Goal: Task Accomplishment & Management: Manage account settings

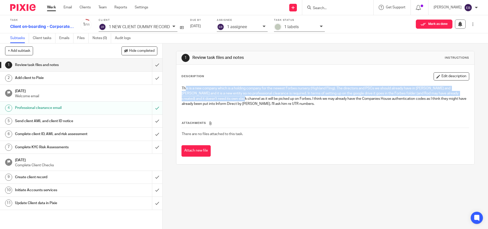
drag, startPoint x: 184, startPoint y: 89, endPoint x: 229, endPoint y: 99, distance: 46.1
click at [229, 99] on p "This is a new company which is a holding company for the newest Forbes nursery …" at bounding box center [325, 96] width 287 height 21
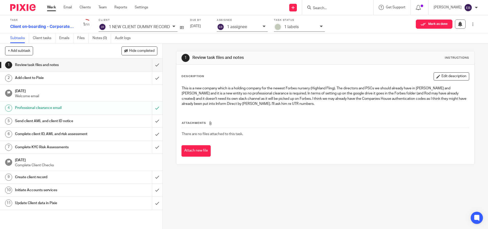
click at [310, 101] on p "This is a new company which is a holding company for the newest Forbes nursery …" at bounding box center [325, 96] width 287 height 21
drag, startPoint x: 215, startPoint y: 89, endPoint x: 328, endPoint y: 89, distance: 113.6
click at [328, 89] on p "This is a new company which is a holding company for the newest Forbes nursery …" at bounding box center [325, 96] width 287 height 21
click at [159, 27] on p "1 NEW CLIENT DUMMY RECORD" at bounding box center [139, 27] width 61 height 5
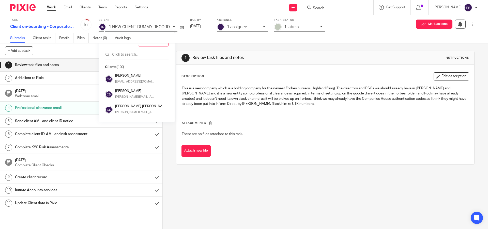
click at [161, 27] on p "1 NEW CLIENT DUMMY RECORD" at bounding box center [139, 27] width 61 height 5
click at [230, 101] on p "This is a new company which is a holding company for the newest Forbes nursery …" at bounding box center [325, 96] width 287 height 21
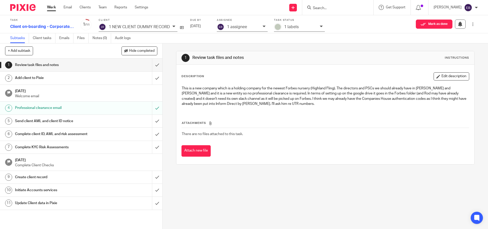
click at [129, 77] on div "Add client to Pixie" at bounding box center [81, 78] width 132 height 8
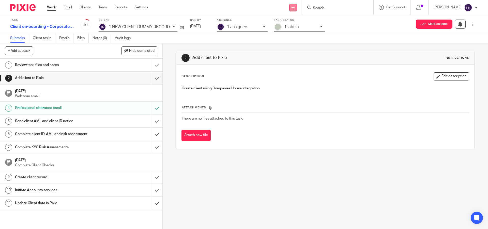
click at [297, 9] on link at bounding box center [293, 8] width 8 height 8
click at [297, 8] on link at bounding box center [293, 8] width 8 height 8
click at [61, 109] on h1 "Professional clearance email" at bounding box center [59, 108] width 88 height 8
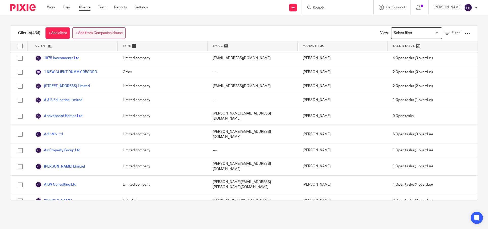
click at [112, 35] on link "+ Add from Companies House" at bounding box center [98, 32] width 53 height 11
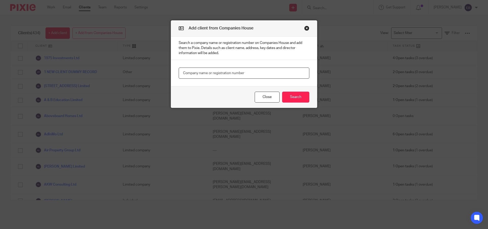
click at [202, 72] on input "text" at bounding box center [244, 73] width 131 height 11
type input "EBC Holdings"
click at [296, 98] on button "Search" at bounding box center [295, 97] width 27 height 11
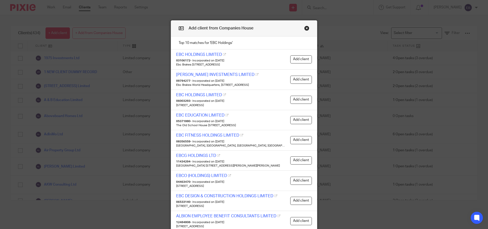
click at [304, 28] on button "Close modal" at bounding box center [306, 28] width 5 height 5
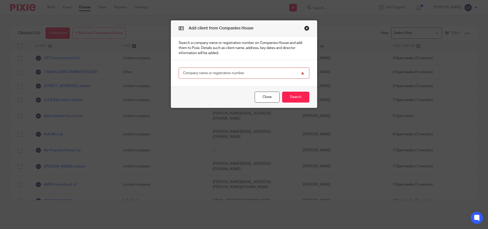
click at [306, 28] on button "Close modal" at bounding box center [306, 28] width 5 height 5
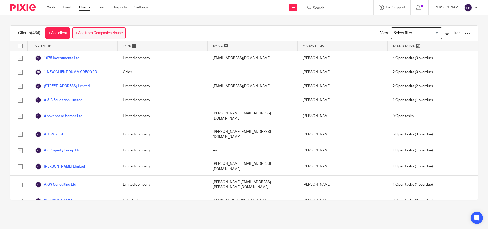
click at [104, 34] on link "+ Add from Companies House" at bounding box center [98, 32] width 53 height 11
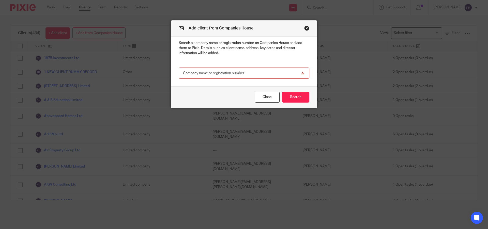
click at [229, 74] on input "text" at bounding box center [244, 73] width 131 height 11
paste input "SC849449"
type input "SC849449"
click at [292, 102] on button "Search" at bounding box center [295, 97] width 27 height 11
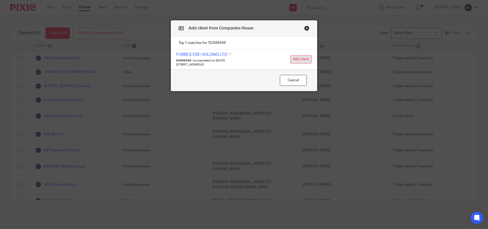
click at [294, 58] on button "Add client" at bounding box center [301, 59] width 22 height 8
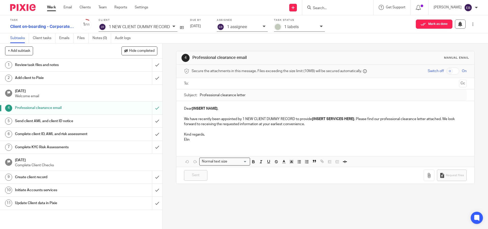
click at [79, 59] on link "1 Review task files and notes" at bounding box center [76, 65] width 152 height 13
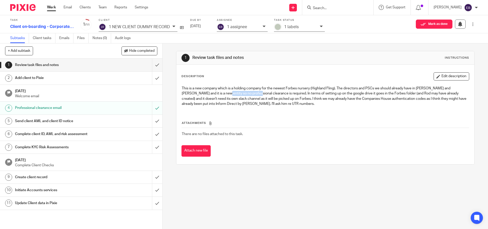
drag, startPoint x: 212, startPoint y: 94, endPoint x: 244, endPoint y: 95, distance: 31.3
click at [244, 95] on p "This is a new company which is a holding company for the newest Forbes nursery …" at bounding box center [325, 96] width 287 height 21
click at [154, 30] on div "1 NEW CLIENT DUMMY RECORD" at bounding box center [138, 27] width 79 height 9
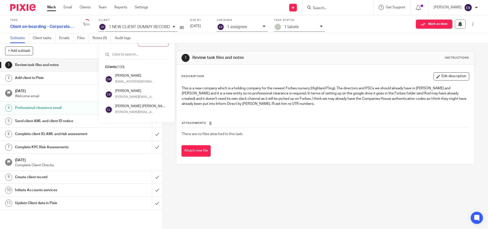
click at [154, 30] on div "1 NEW CLIENT DUMMY RECORD" at bounding box center [138, 27] width 79 height 9
click at [268, 60] on h1 "Review task files and notes" at bounding box center [264, 57] width 144 height 5
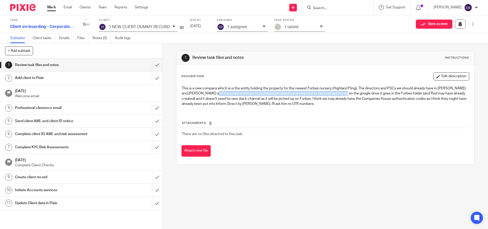
drag, startPoint x: 215, startPoint y: 94, endPoint x: 334, endPoint y: 96, distance: 119.8
click at [341, 96] on p "This is a new company which is is the entity holding the property for the newes…" at bounding box center [325, 96] width 287 height 21
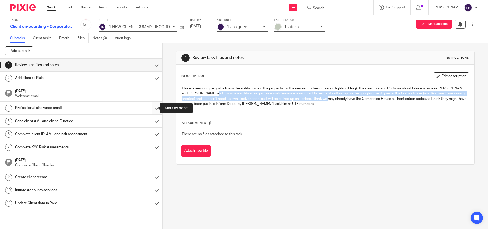
click at [155, 107] on input "submit" at bounding box center [81, 108] width 162 height 13
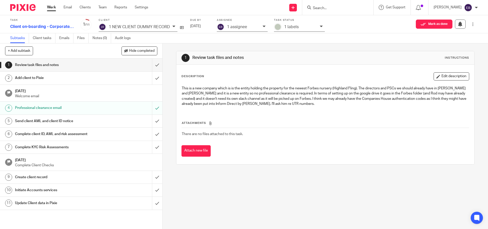
click at [416, 94] on p "This is a new company which is is the entity holding the property for the newes…" at bounding box center [325, 96] width 287 height 21
click at [291, 103] on p "This is a new company which is is the entity holding the property for the newes…" at bounding box center [325, 96] width 287 height 21
drag, startPoint x: 271, startPoint y: 105, endPoint x: 327, endPoint y: 99, distance: 56.5
click at [327, 99] on p "This is a new company which is is the entity holding the property for the newes…" at bounding box center [325, 96] width 287 height 21
click at [356, 110] on div "This is a new company which is is the entity holding the property for the newes…" at bounding box center [325, 96] width 292 height 27
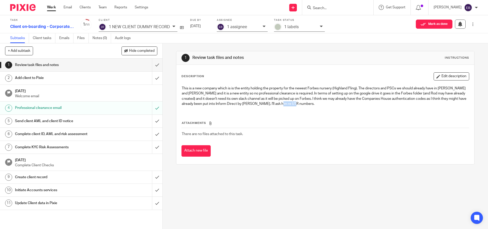
drag, startPoint x: 346, startPoint y: 105, endPoint x: 304, endPoint y: 102, distance: 42.1
click at [304, 102] on p "This is a new company which is is the entity holding the property for the newes…" at bounding box center [325, 96] width 287 height 21
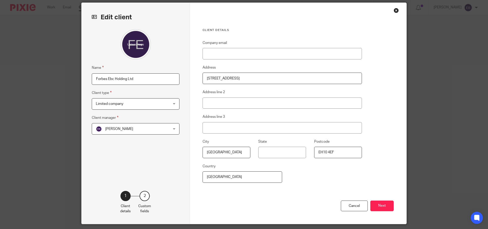
scroll to position [21, 0]
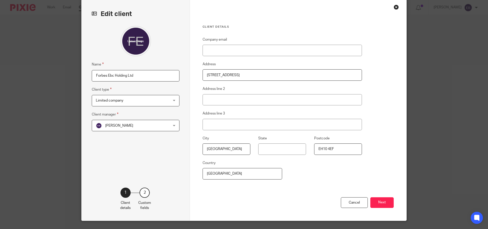
click at [152, 125] on span "[PERSON_NAME]" at bounding box center [129, 125] width 67 height 11
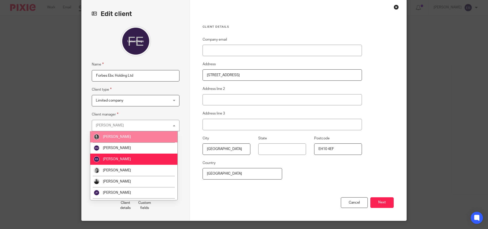
click at [132, 134] on li "Brodie Petrie" at bounding box center [133, 136] width 87 height 11
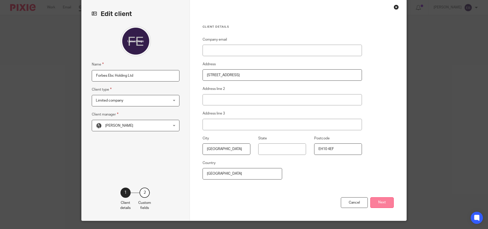
click at [374, 204] on button "Next" at bounding box center [381, 203] width 23 height 11
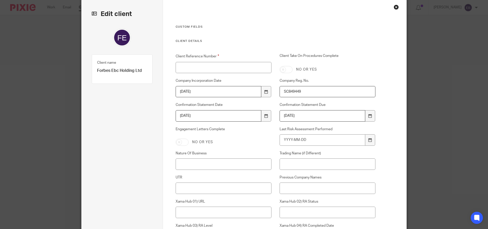
scroll to position [28, 0]
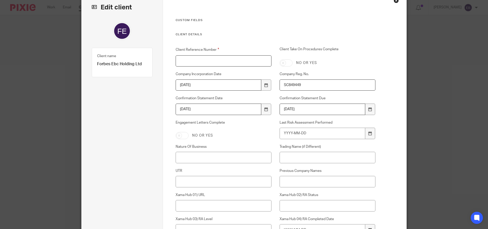
click at [179, 64] on input "Client Reference Number" at bounding box center [224, 60] width 96 height 11
click at [189, 61] on input "FOR0009" at bounding box center [224, 60] width 96 height 11
type input "FOR009"
click at [202, 70] on div "Client Reference Number FOR009 Client Take On Procedures Complete No or yes Com…" at bounding box center [272, 173] width 208 height 252
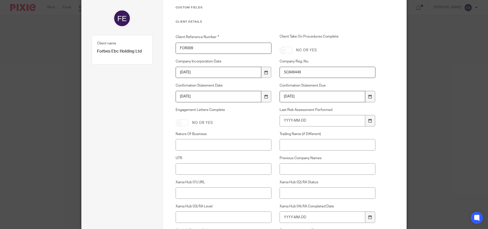
scroll to position [81, 0]
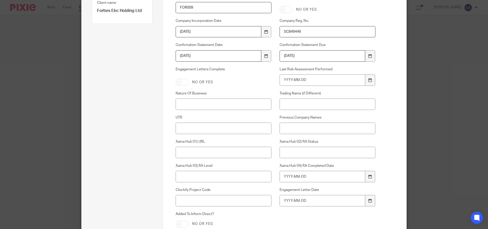
click at [186, 110] on div "Client Reference Number FOR009 Client Take On Procedures Complete No or yes Com…" at bounding box center [272, 119] width 208 height 252
click at [185, 107] on input "Nature Of Business" at bounding box center [224, 104] width 96 height 11
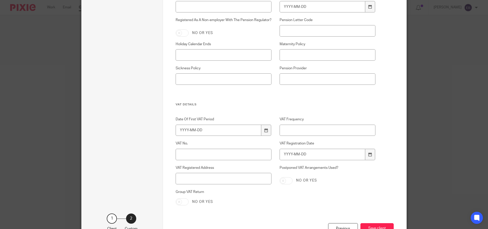
scroll to position [672, 0]
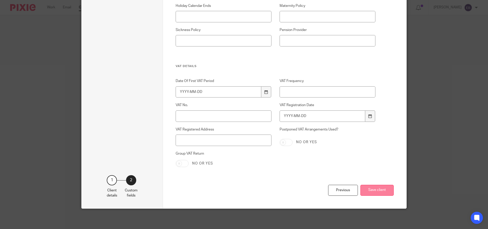
click at [376, 192] on button "Save client" at bounding box center [377, 190] width 33 height 11
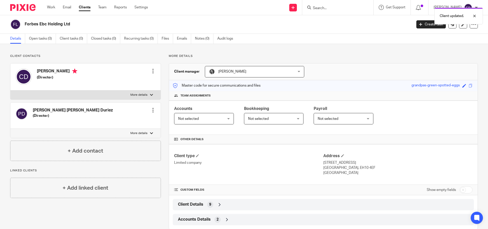
click at [309, 7] on div "Client updated." at bounding box center [363, 14] width 239 height 19
click at [308, 7] on div "Client updated." at bounding box center [363, 14] width 239 height 19
click at [306, 8] on div "Client updated." at bounding box center [363, 14] width 239 height 19
click at [297, 5] on link at bounding box center [293, 8] width 8 height 8
click at [250, 12] on div "Send new email Create task Add client Get Support Contact Support Help Document…" at bounding box center [322, 7] width 333 height 15
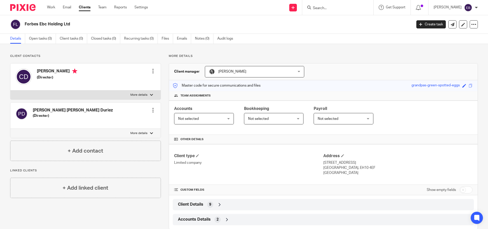
click at [85, 9] on link "Clients" at bounding box center [85, 7] width 12 height 5
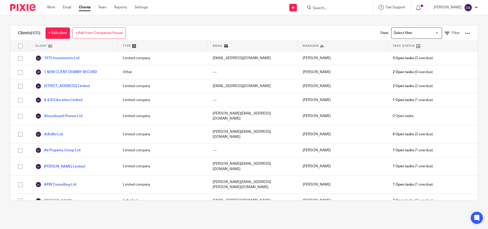
click at [117, 33] on link "+ Add from Companies House" at bounding box center [98, 32] width 53 height 11
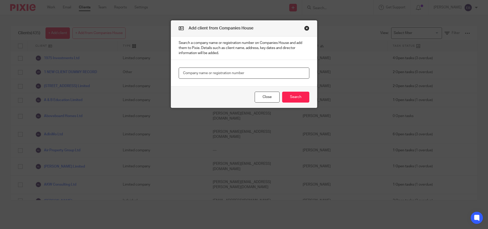
click at [193, 71] on input "text" at bounding box center [244, 73] width 131 height 11
paste input "SC812600"
type input "SC812600"
click at [300, 98] on button "Search" at bounding box center [295, 97] width 27 height 11
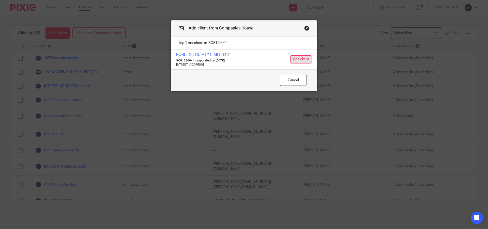
click at [296, 60] on button "Add client" at bounding box center [301, 59] width 22 height 8
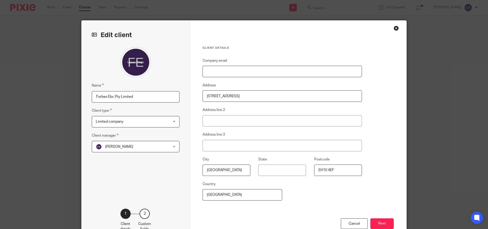
click at [237, 75] on input "Company email" at bounding box center [282, 71] width 159 height 11
click at [149, 152] on span "[PERSON_NAME]" at bounding box center [129, 146] width 67 height 11
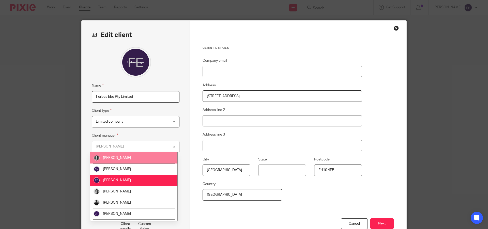
click at [132, 160] on li "[PERSON_NAME]" at bounding box center [133, 158] width 87 height 11
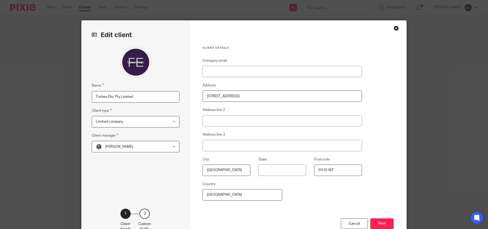
click at [226, 152] on div "Company email Address 5 Forbes Road Address line 2 Address line 3 City Edinburg…" at bounding box center [282, 138] width 159 height 161
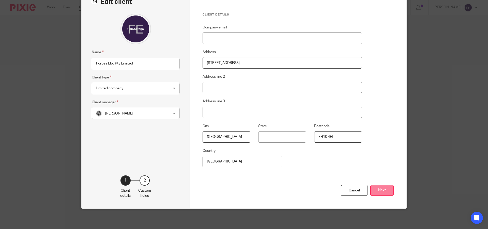
click at [383, 191] on button "Next" at bounding box center [381, 190] width 23 height 11
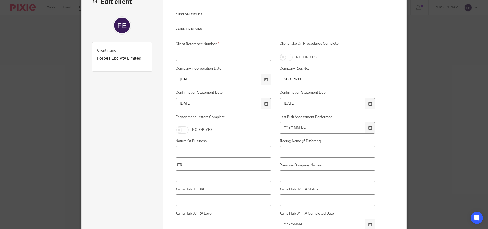
click at [221, 54] on input "Client Reference Number" at bounding box center [224, 55] width 96 height 11
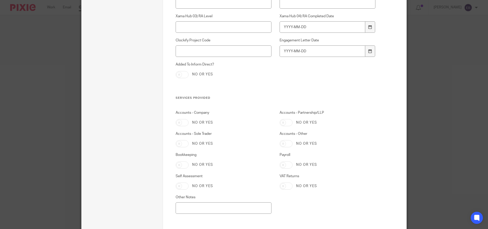
scroll to position [237, 0]
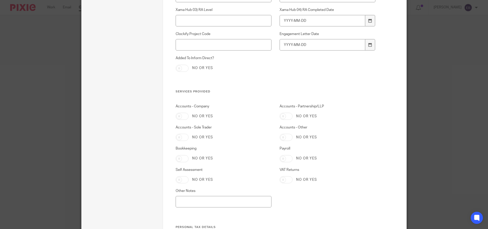
type input "FOR010"
click at [178, 118] on input "Accounts - Company" at bounding box center [182, 116] width 13 height 7
checkbox input "true"
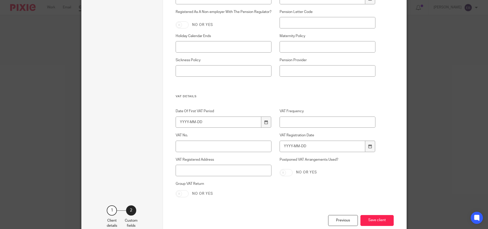
scroll to position [672, 0]
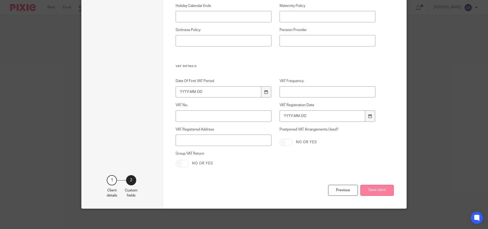
click at [376, 189] on button "Save client" at bounding box center [377, 190] width 33 height 11
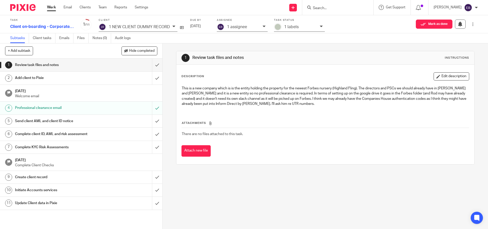
click at [163, 25] on p "1 NEW CLIENT DUMMY RECORD" at bounding box center [139, 27] width 61 height 5
click at [171, 26] on div "1 NEW CLIENT DUMMY RECORD" at bounding box center [138, 27] width 79 height 9
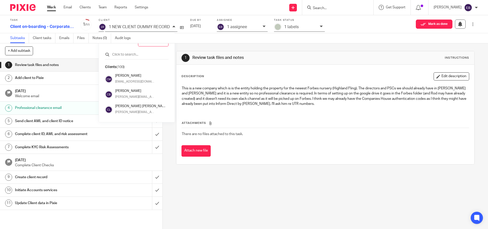
click at [132, 53] on input "text" at bounding box center [137, 54] width 64 height 5
type input "EBC"
click at [133, 78] on h4 "Forbes Ebc Pty Limited" at bounding box center [138, 78] width 47 height 5
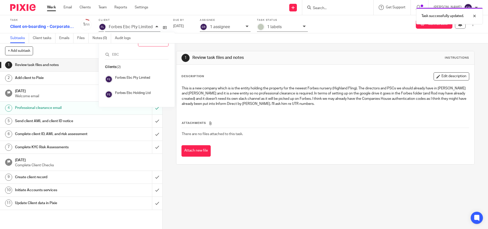
click at [289, 118] on div "Attachments There are no files attached to this task. Attach new file" at bounding box center [326, 134] width 288 height 46
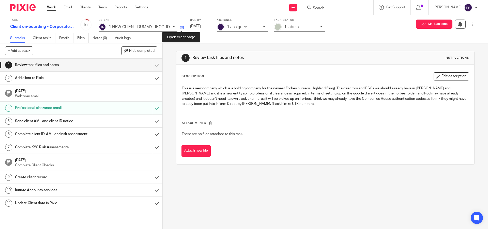
click at [181, 26] on icon at bounding box center [182, 28] width 4 height 4
click at [172, 26] on icon at bounding box center [173, 26] width 3 height 3
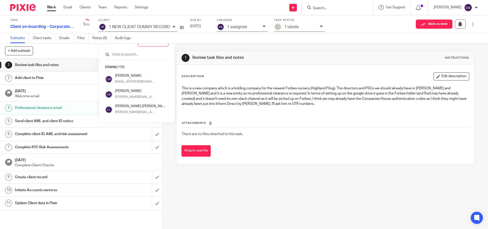
click at [148, 53] on input "text" at bounding box center [137, 54] width 64 height 5
type input "EBC"
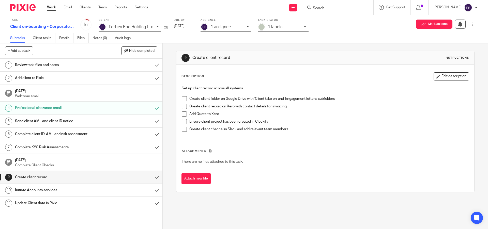
click at [184, 99] on span at bounding box center [184, 98] width 5 height 5
click at [182, 106] on span at bounding box center [184, 106] width 5 height 5
click at [184, 117] on li "Add Quote to Xero" at bounding box center [325, 116] width 287 height 8
click at [184, 123] on span at bounding box center [184, 121] width 5 height 5
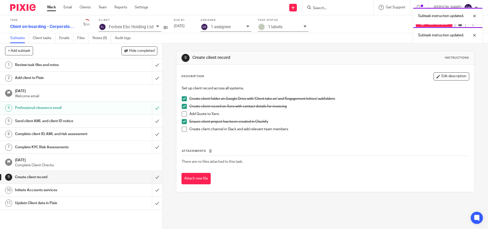
click at [183, 128] on span at bounding box center [184, 129] width 5 height 5
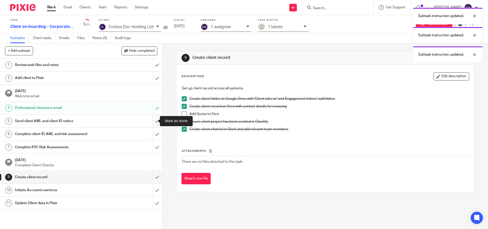
click at [152, 122] on input "submit" at bounding box center [81, 121] width 162 height 13
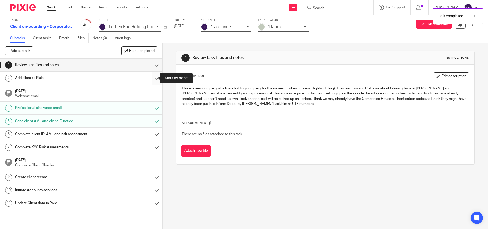
click at [151, 78] on input "submit" at bounding box center [81, 78] width 162 height 13
click at [150, 66] on input "submit" at bounding box center [81, 65] width 162 height 13
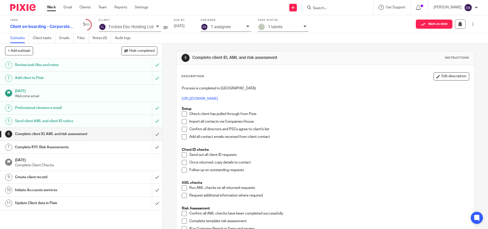
click at [183, 113] on span at bounding box center [184, 114] width 5 height 5
click at [183, 124] on span at bounding box center [184, 121] width 5 height 5
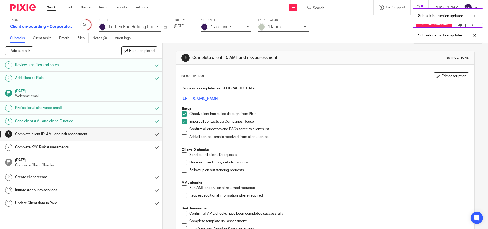
drag, startPoint x: 183, startPoint y: 127, endPoint x: 183, endPoint y: 131, distance: 3.6
click at [183, 127] on span at bounding box center [184, 129] width 5 height 5
click at [183, 134] on span at bounding box center [184, 136] width 5 height 5
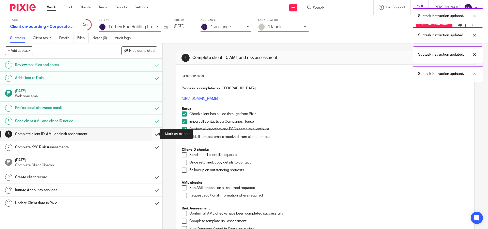
click at [153, 133] on input "submit" at bounding box center [81, 134] width 162 height 13
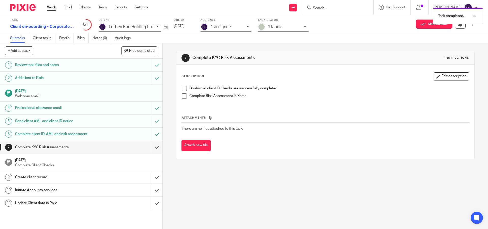
click at [120, 138] on link "6 Complete client ID, AML and risk assessment" at bounding box center [76, 134] width 152 height 13
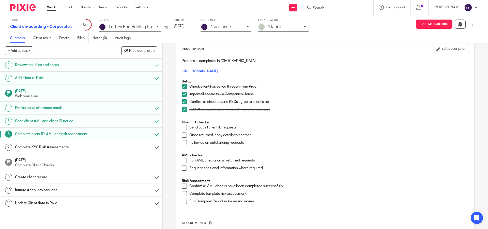
scroll to position [49, 0]
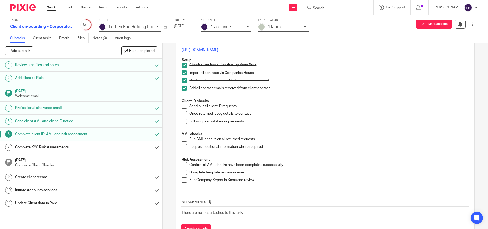
click at [184, 106] on span at bounding box center [184, 106] width 5 height 5
click at [184, 112] on span at bounding box center [184, 113] width 5 height 5
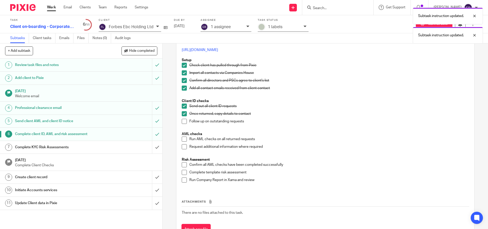
click at [182, 120] on span at bounding box center [184, 121] width 5 height 5
click at [184, 137] on p "AML checks" at bounding box center [325, 134] width 287 height 5
click at [185, 140] on span at bounding box center [184, 139] width 5 height 5
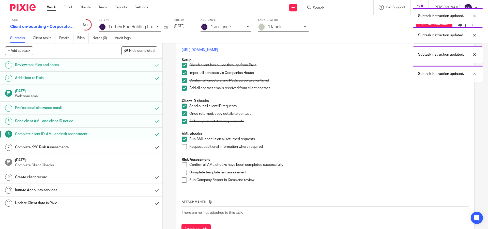
click at [183, 148] on span at bounding box center [184, 146] width 5 height 5
click at [184, 166] on span at bounding box center [184, 164] width 5 height 5
click at [182, 173] on span at bounding box center [184, 172] width 5 height 5
click at [183, 186] on div "Process is completed in Xama https://platform.xamatech.com/portal/hub/dashboard…" at bounding box center [325, 112] width 292 height 155
click at [183, 184] on li "Run Company Report in Xama and review" at bounding box center [325, 182] width 287 height 8
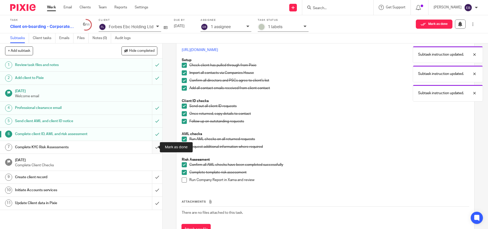
click at [153, 148] on input "submit" at bounding box center [81, 147] width 162 height 13
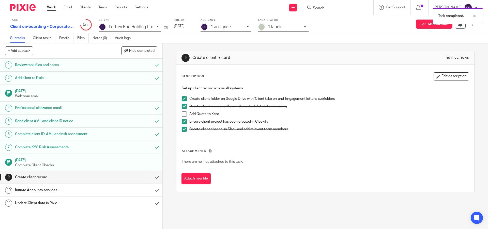
click at [115, 191] on div "Initiate Accounts services" at bounding box center [81, 191] width 132 height 8
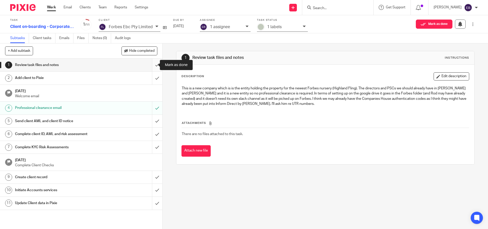
click at [150, 66] on input "submit" at bounding box center [81, 65] width 162 height 13
click at [153, 78] on input "submit" at bounding box center [81, 78] width 162 height 13
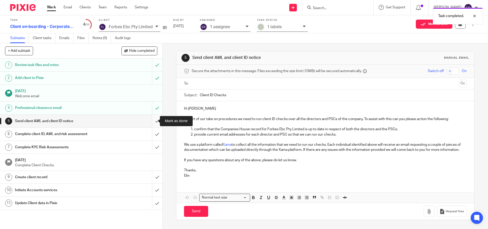
click at [151, 123] on input "submit" at bounding box center [81, 121] width 162 height 13
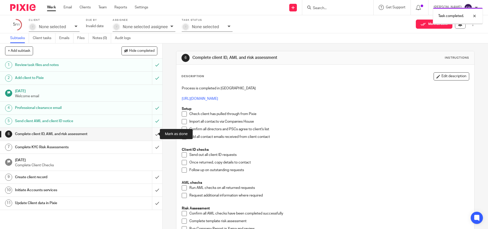
click at [154, 134] on input "submit" at bounding box center [81, 134] width 162 height 13
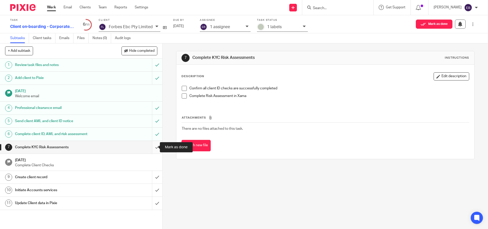
click at [151, 148] on input "submit" at bounding box center [81, 147] width 162 height 13
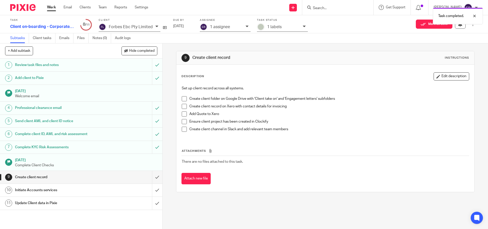
click at [182, 100] on span at bounding box center [184, 98] width 5 height 5
click at [184, 108] on span at bounding box center [184, 106] width 5 height 5
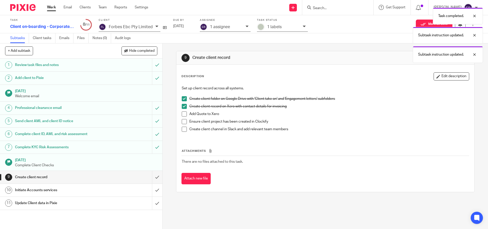
click at [186, 108] on li "Create client record on Xero with contact details for invoicing" at bounding box center [325, 108] width 287 height 8
click at [183, 106] on span at bounding box center [184, 106] width 5 height 5
click at [183, 118] on li "Add Quote to Xero" at bounding box center [325, 116] width 287 height 8
click at [184, 122] on span at bounding box center [184, 121] width 5 height 5
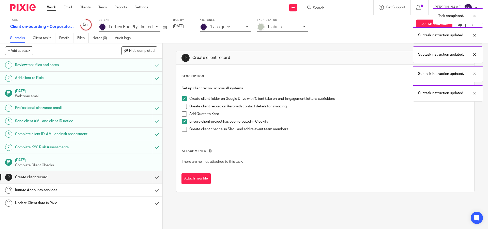
click at [183, 132] on li "Create client channel in Slack and add relevant team members" at bounding box center [325, 131] width 287 height 8
click at [182, 129] on span at bounding box center [184, 129] width 5 height 5
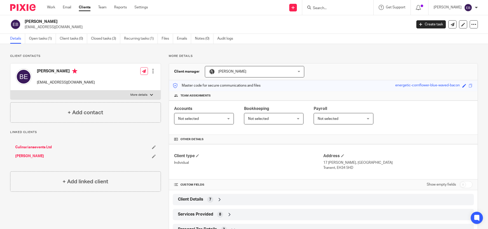
click at [344, 8] on input "Search" at bounding box center [335, 8] width 46 height 5
click at [353, 14] on div at bounding box center [337, 7] width 71 height 15
click at [350, 10] on input "Search" at bounding box center [335, 8] width 46 height 5
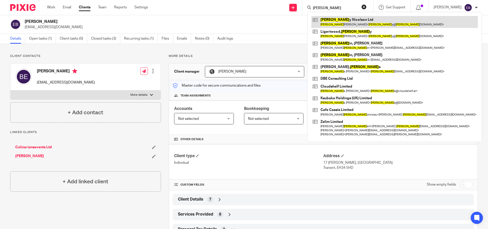
type input "Gill"
click at [340, 20] on link at bounding box center [394, 22] width 167 height 12
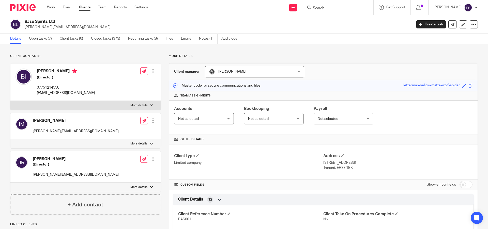
click at [330, 6] on input "Search" at bounding box center [335, 8] width 46 height 5
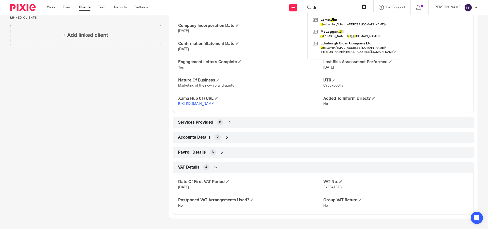
type input "J"
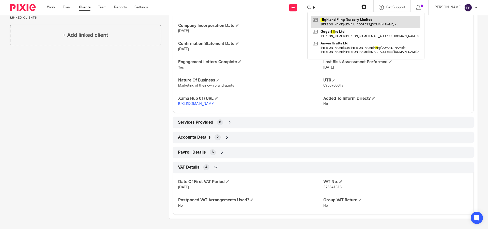
type input "Hi"
click at [386, 21] on link at bounding box center [365, 22] width 109 height 12
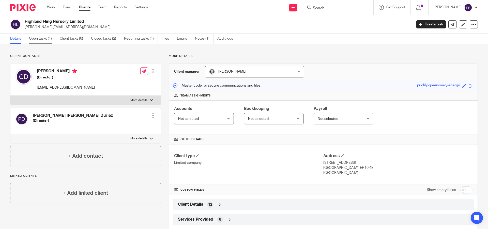
click at [36, 41] on link "Open tasks (1)" at bounding box center [42, 39] width 27 height 10
click at [42, 38] on link "Open tasks (1)" at bounding box center [42, 39] width 27 height 10
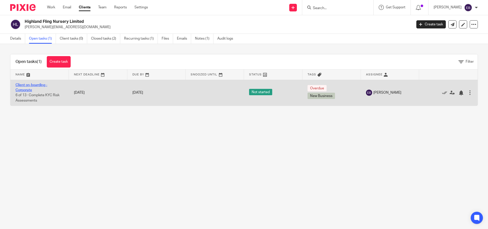
click at [44, 87] on link "Client on-boarding - Corporate" at bounding box center [32, 87] width 32 height 9
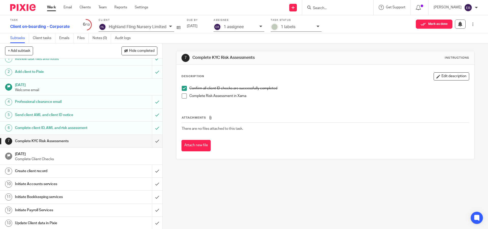
scroll to position [7, 0]
click at [72, 186] on h1 "Initiate Accounts services" at bounding box center [59, 184] width 88 height 8
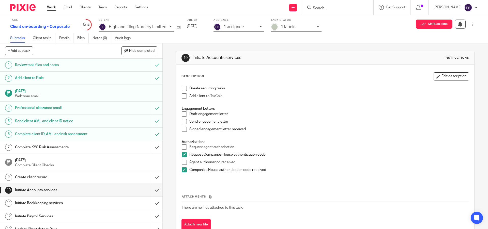
scroll to position [7, 0]
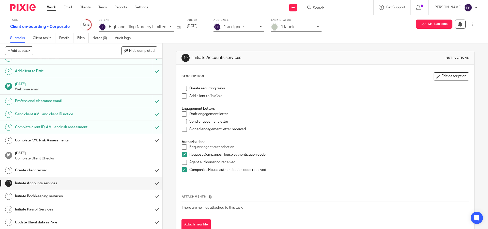
click at [183, 149] on span at bounding box center [184, 147] width 5 height 5
click at [183, 162] on span at bounding box center [184, 162] width 5 height 5
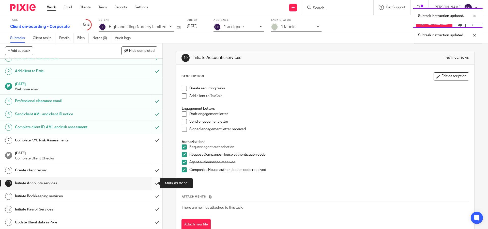
click at [152, 185] on input "submit" at bounding box center [81, 183] width 162 height 13
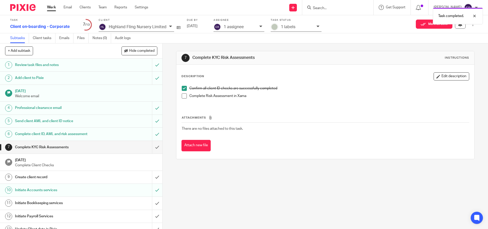
click at [73, 174] on h1 "Create client record" at bounding box center [59, 178] width 88 height 8
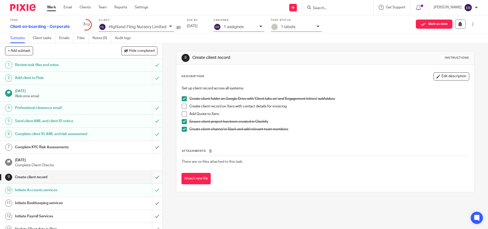
click at [154, 176] on input "submit" at bounding box center [81, 177] width 162 height 13
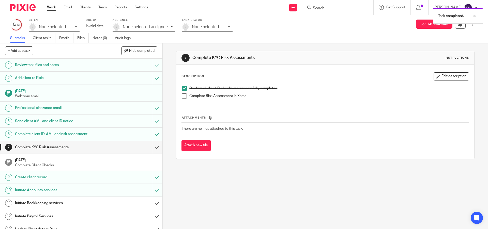
click at [150, 146] on input "submit" at bounding box center [81, 147] width 162 height 13
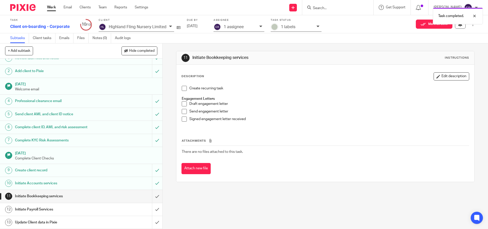
scroll to position [4, 0]
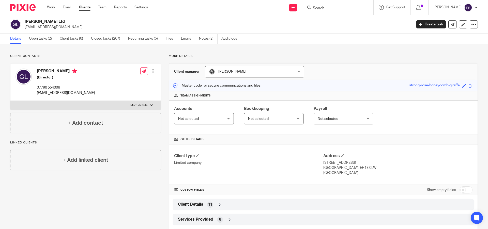
click at [144, 104] on p "More details" at bounding box center [138, 105] width 17 height 4
click at [10, 101] on input "More details" at bounding box center [10, 101] width 0 height 0
checkbox input "true"
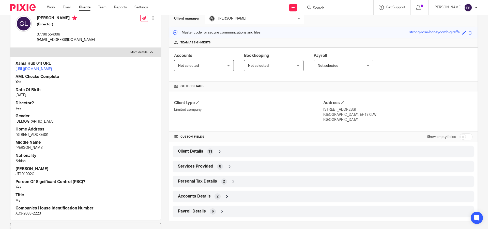
scroll to position [56, 0]
